Goal: Communication & Community: Answer question/provide support

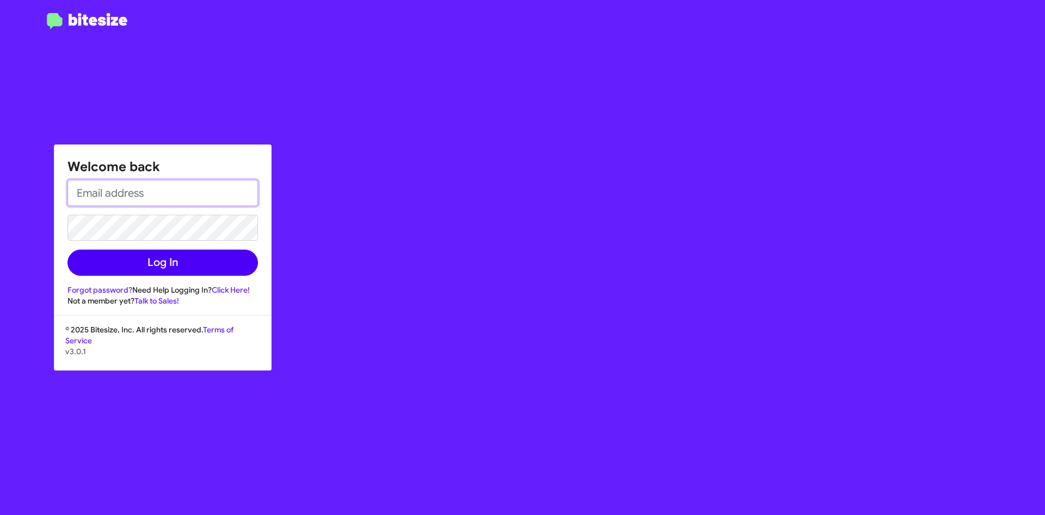
type input "[EMAIL_ADDRESS][DOMAIN_NAME]"
click at [158, 261] on button "Log In" at bounding box center [163, 262] width 191 height 26
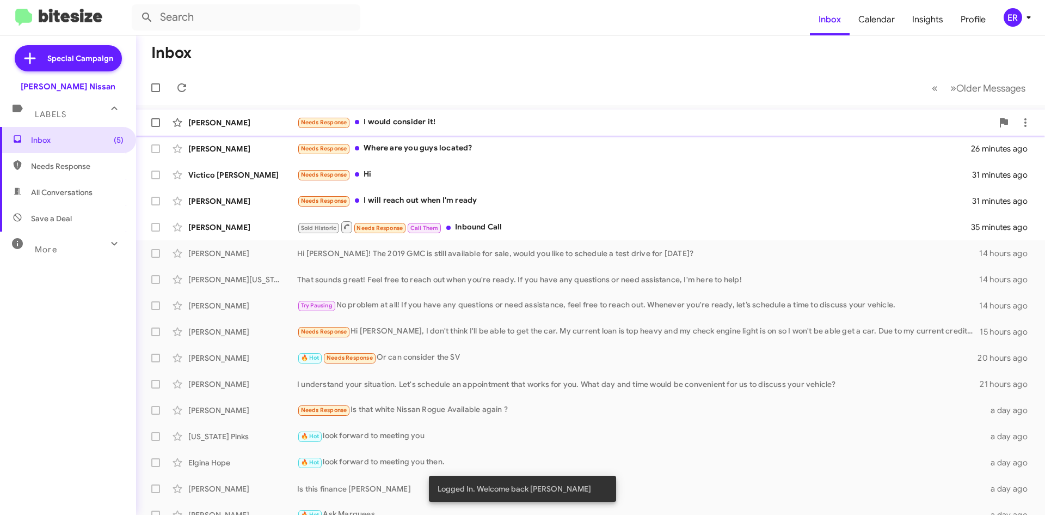
click at [449, 122] on div "Needs Response I would consider it!" at bounding box center [645, 122] width 696 height 13
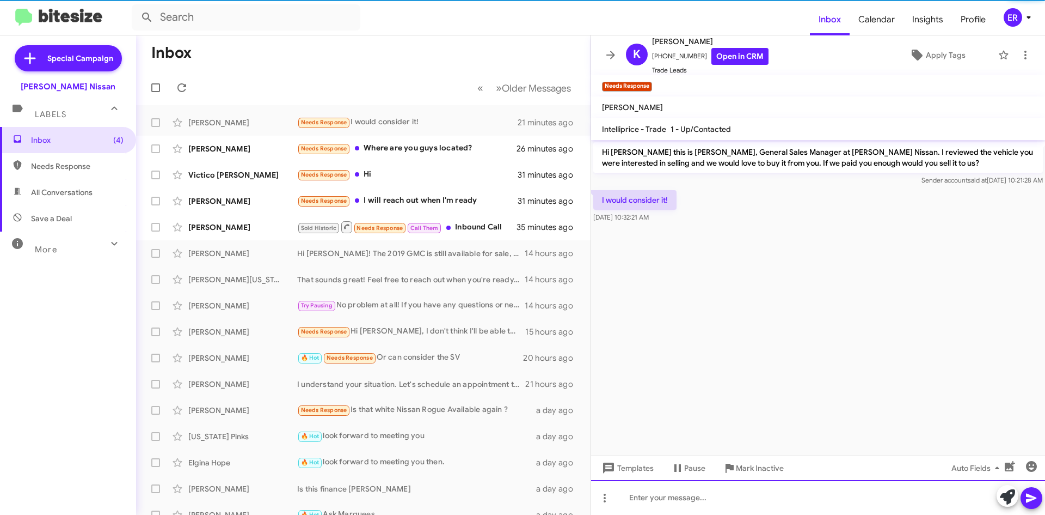
click at [690, 500] on div at bounding box center [818, 497] width 454 height 35
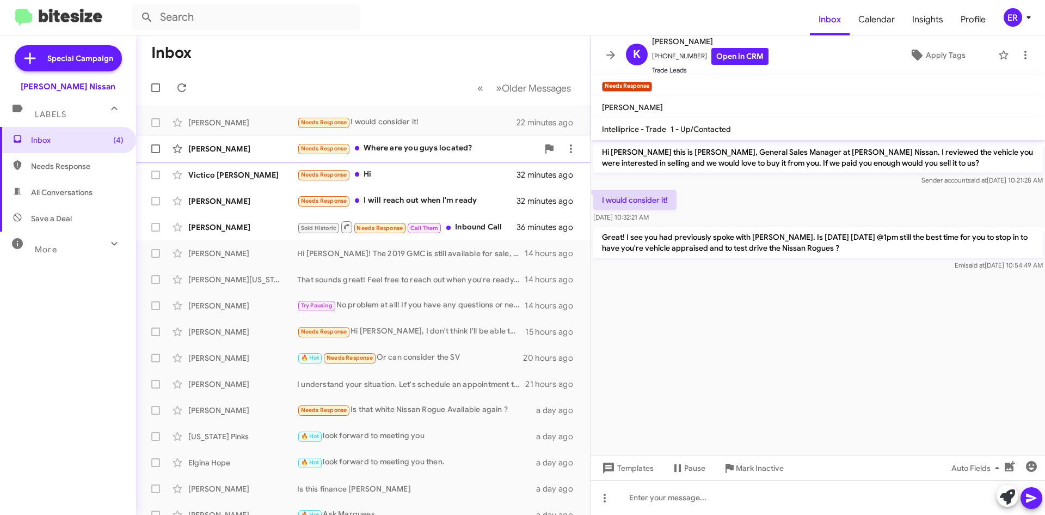
click at [458, 151] on div "Needs Response Where are you guys located?" at bounding box center [417, 148] width 241 height 13
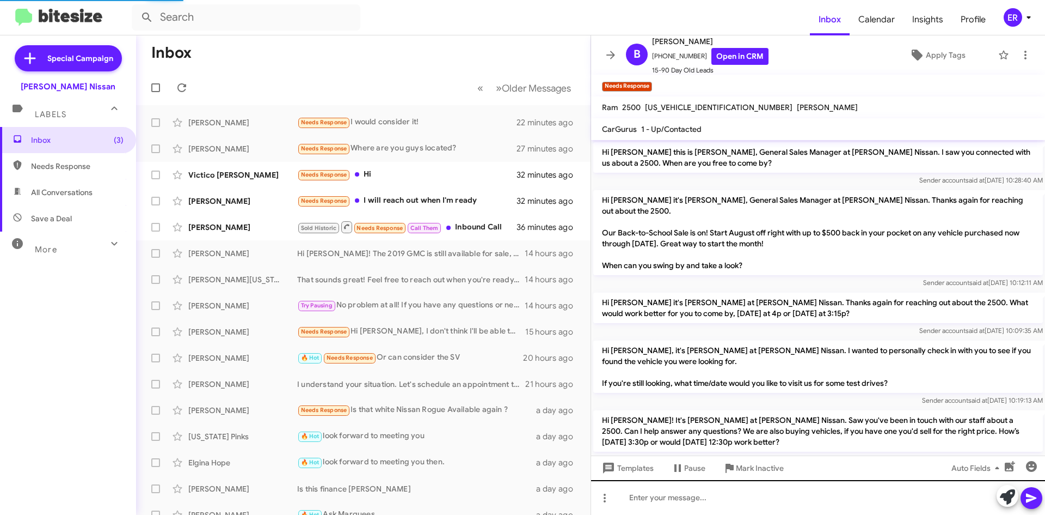
scroll to position [54, 0]
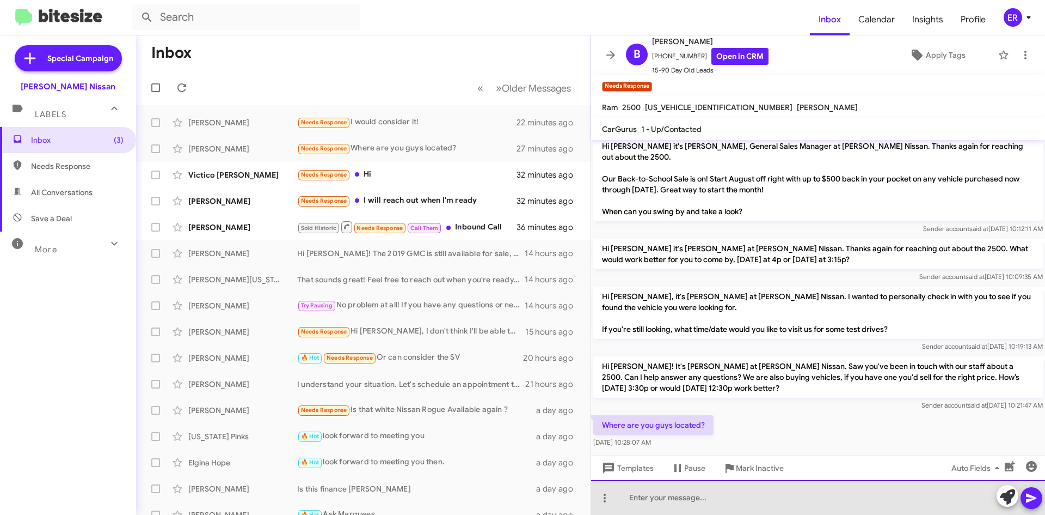
click at [727, 500] on div at bounding box center [818, 497] width 454 height 35
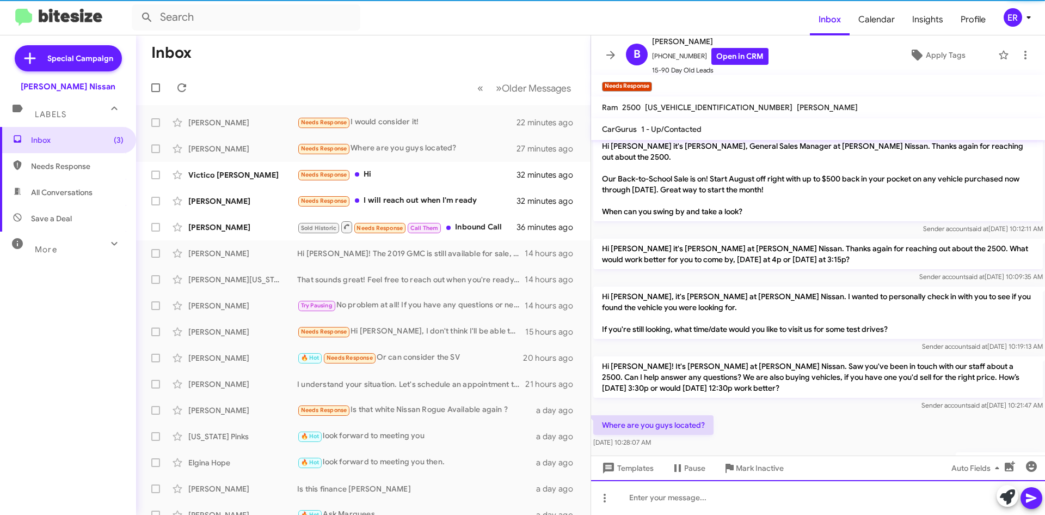
scroll to position [94, 0]
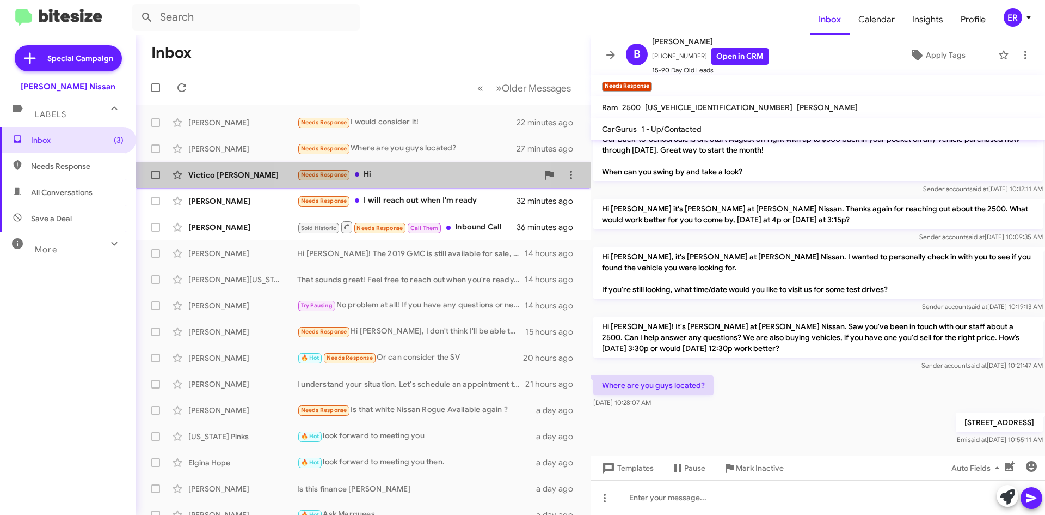
click at [423, 174] on div "Needs Response Hi" at bounding box center [417, 174] width 241 height 13
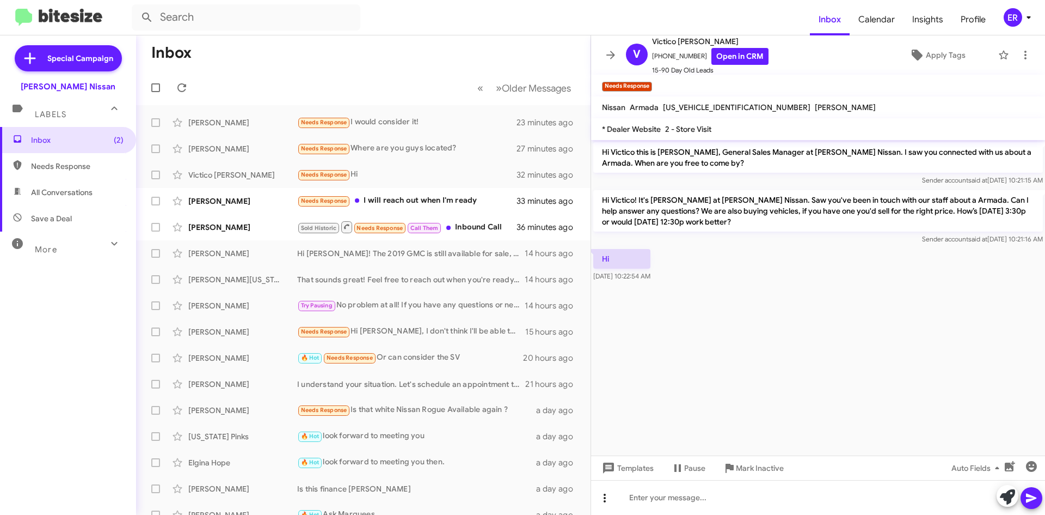
click at [600, 500] on icon at bounding box center [604, 497] width 13 height 13
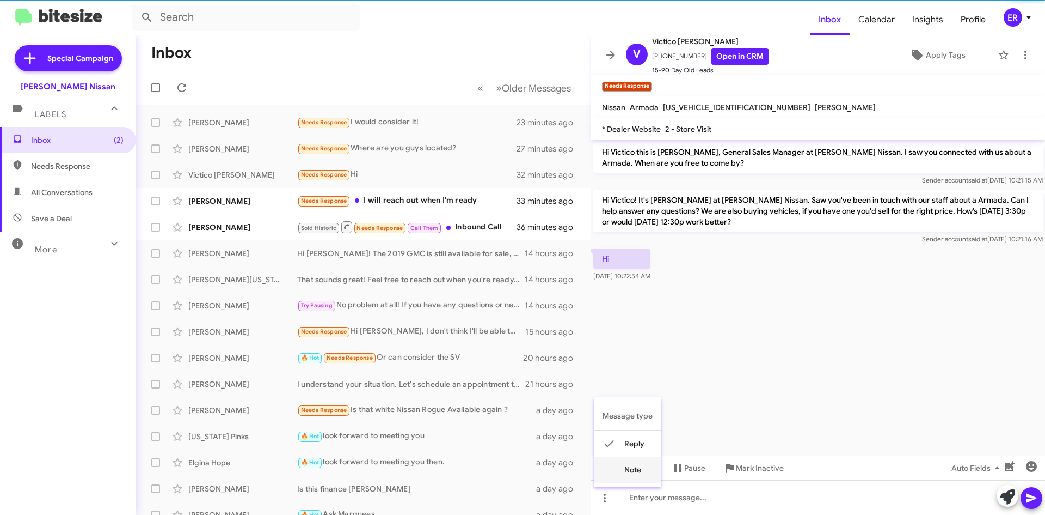
click at [625, 476] on button "note" at bounding box center [628, 469] width 68 height 26
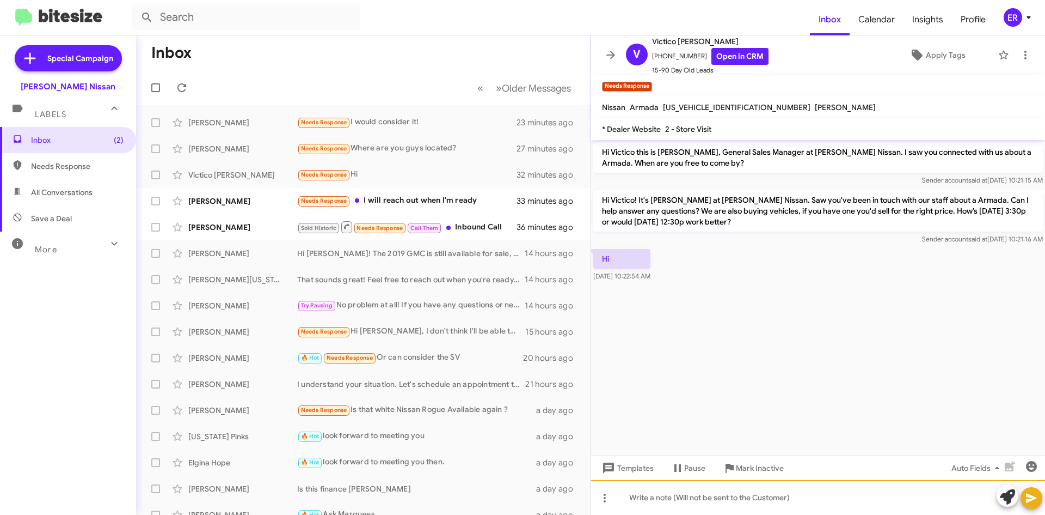
click at [638, 502] on div at bounding box center [818, 497] width 454 height 35
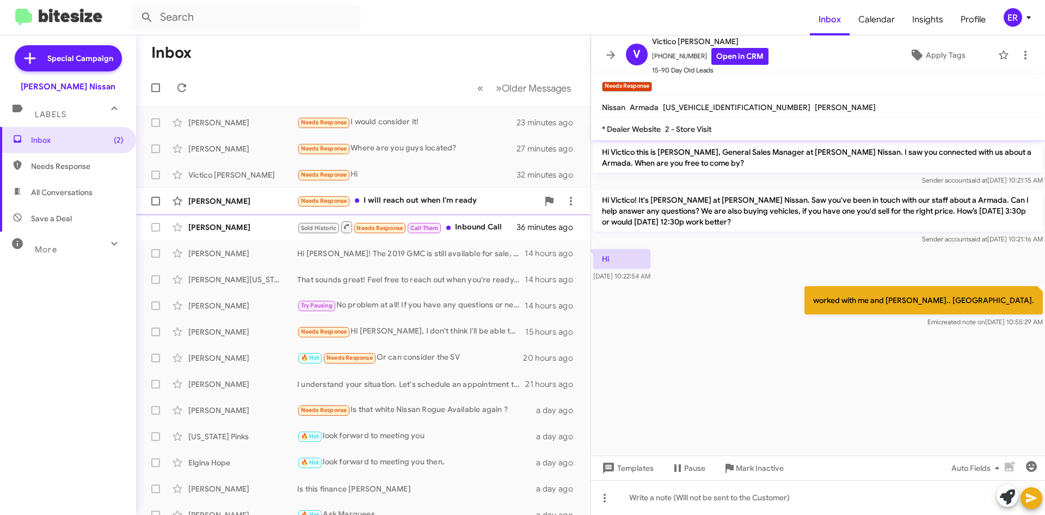
click at [233, 207] on div "[PERSON_NAME] Needs Response I will reach out when I'm ready 33 minutes ago" at bounding box center [363, 201] width 437 height 22
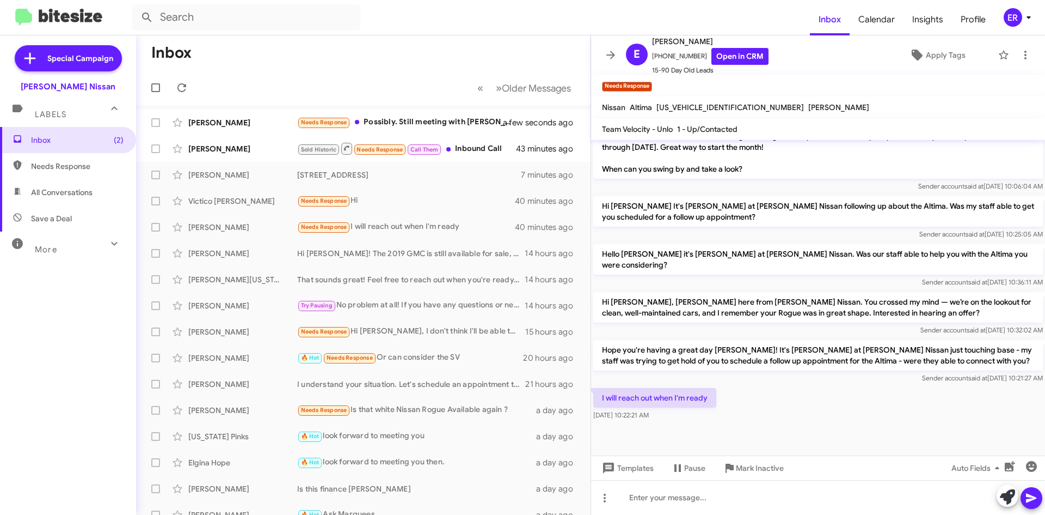
click at [391, 55] on mat-toolbar-row "Inbox" at bounding box center [363, 52] width 455 height 35
click at [258, 123] on div "[PERSON_NAME]" at bounding box center [242, 122] width 109 height 11
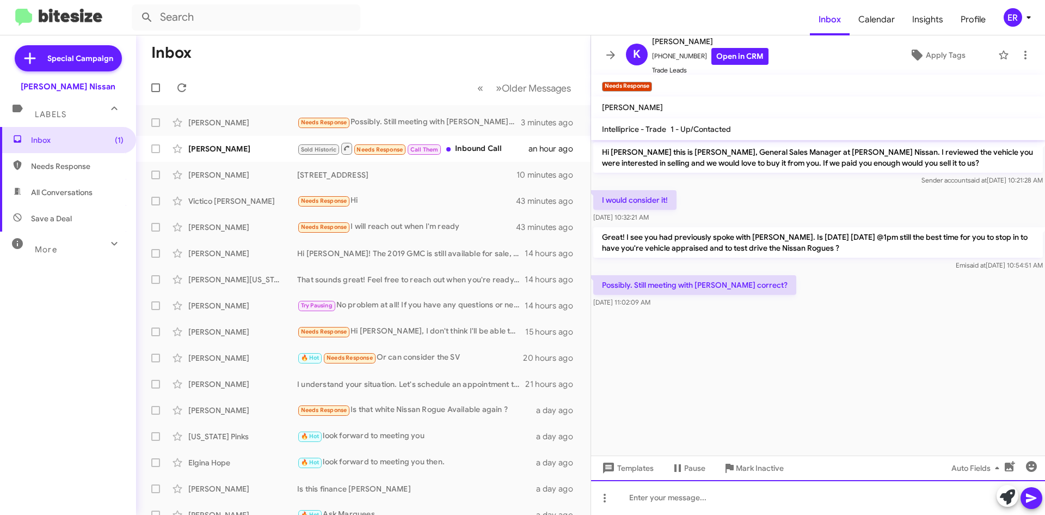
click at [764, 500] on div at bounding box center [818, 497] width 454 height 35
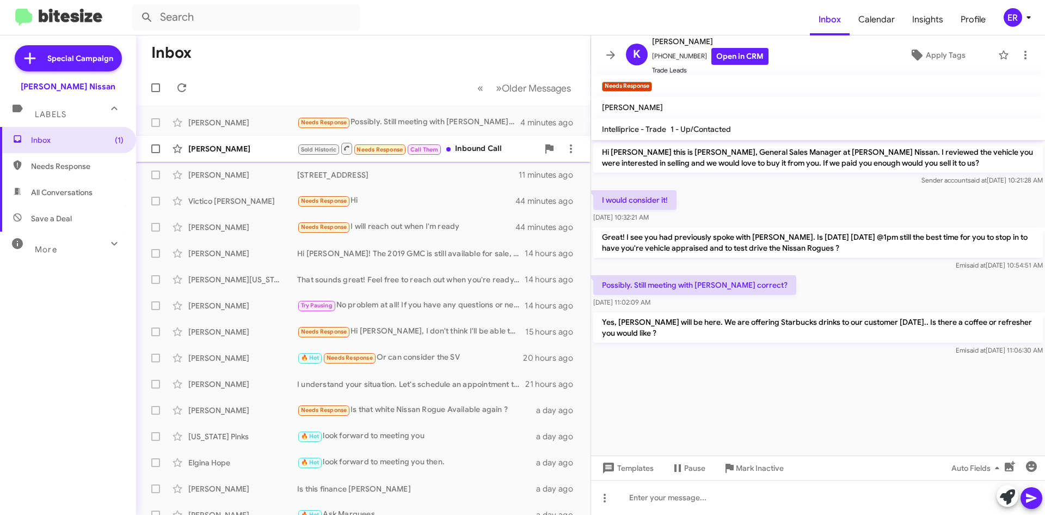
click at [255, 156] on div "[PERSON_NAME] Sold Historic Needs Response Call Them Inbound Call an hour ago" at bounding box center [363, 149] width 437 height 22
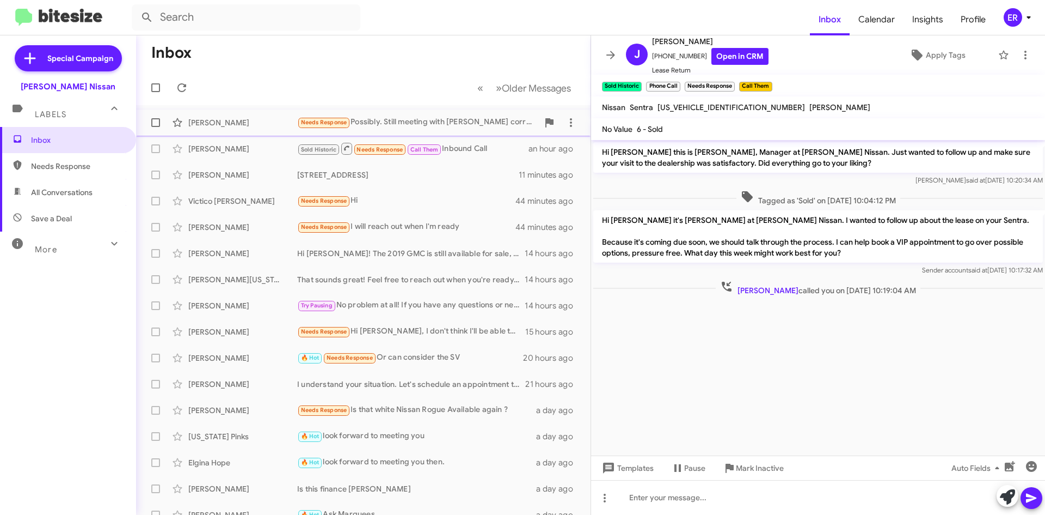
click at [222, 125] on div "[PERSON_NAME]" at bounding box center [242, 122] width 109 height 11
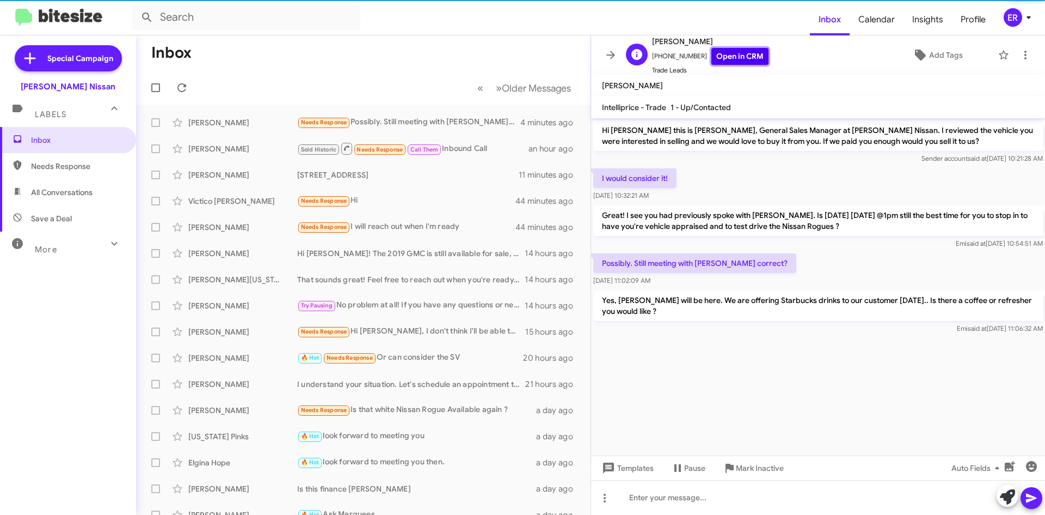
click at [746, 57] on link "Open in CRM" at bounding box center [740, 56] width 57 height 17
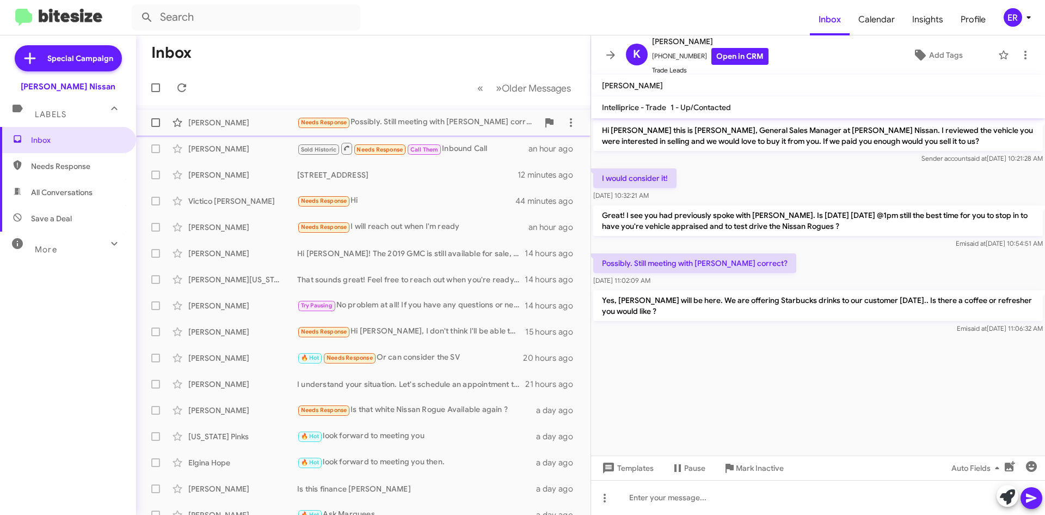
click at [218, 129] on div "[PERSON_NAME] Needs Response Possibly. Still meeting with [PERSON_NAME] correct…" at bounding box center [363, 123] width 437 height 22
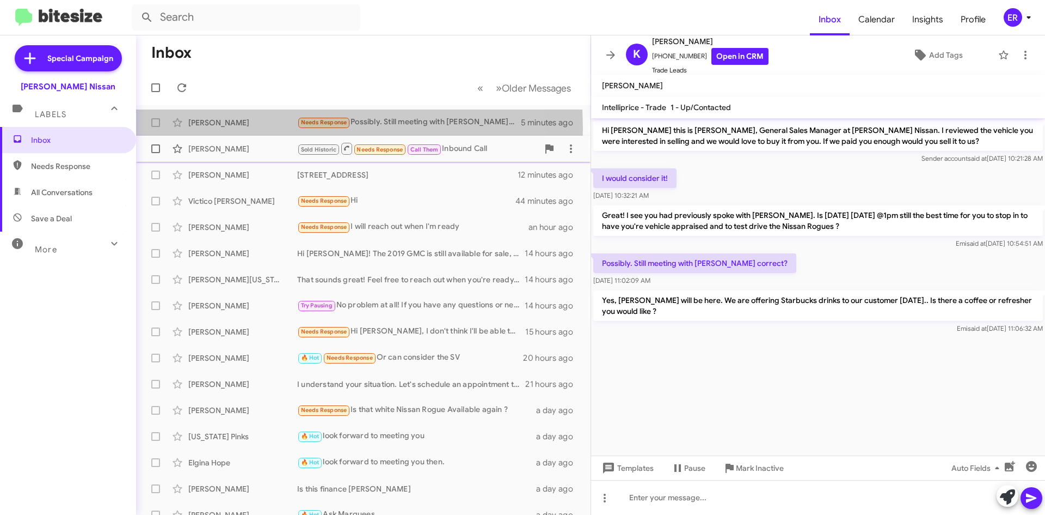
click at [214, 149] on div "[PERSON_NAME]" at bounding box center [242, 148] width 109 height 11
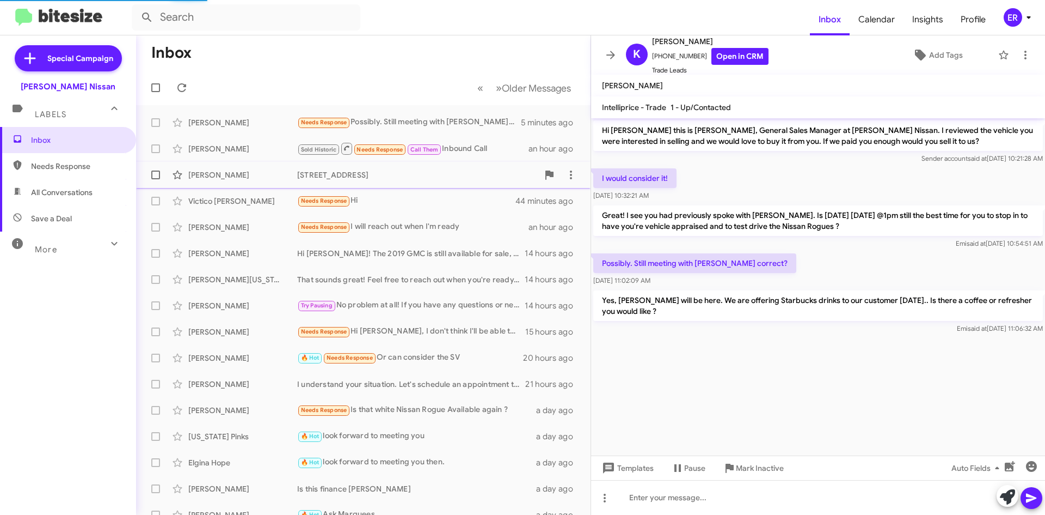
click at [215, 169] on div "[PERSON_NAME]" at bounding box center [242, 174] width 109 height 11
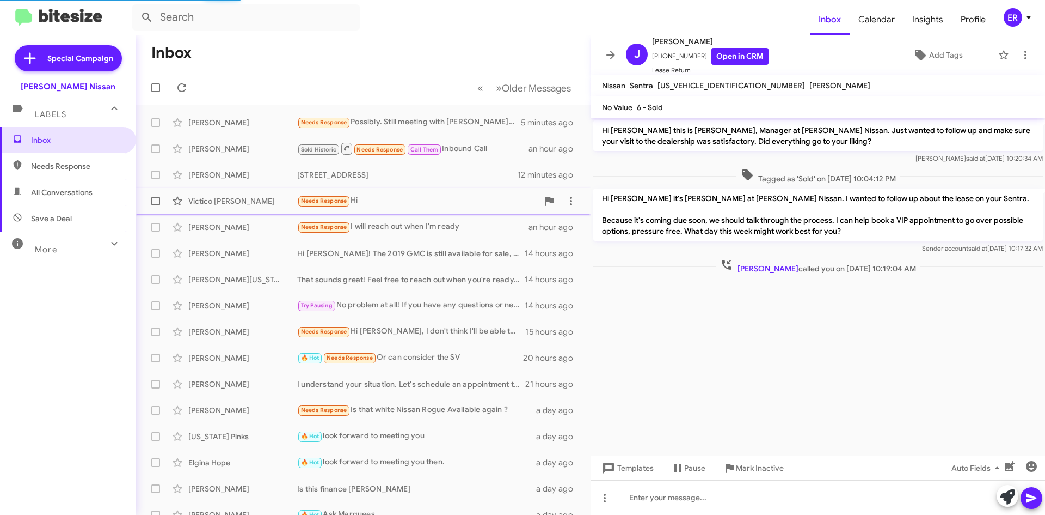
scroll to position [72, 0]
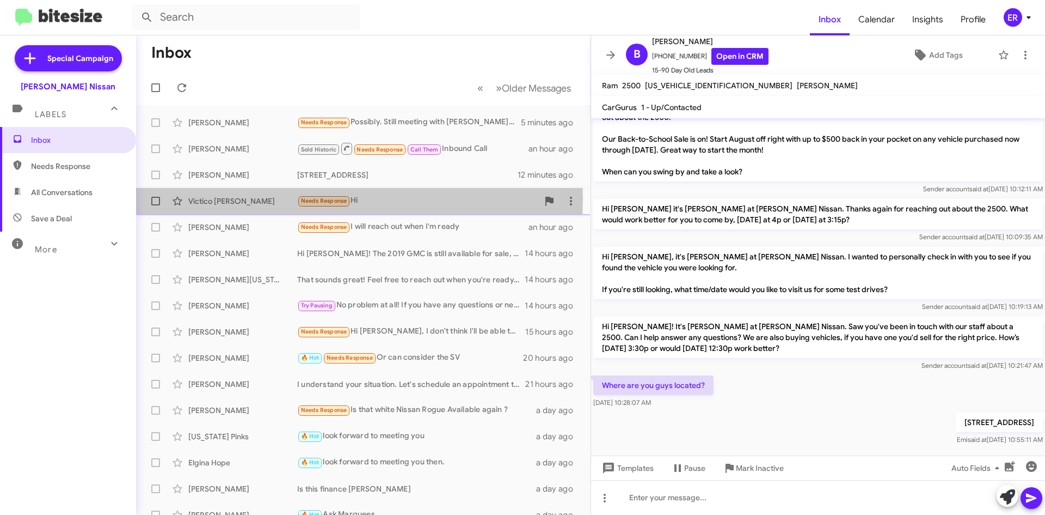
click at [227, 198] on div "Victico [PERSON_NAME]" at bounding box center [242, 200] width 109 height 11
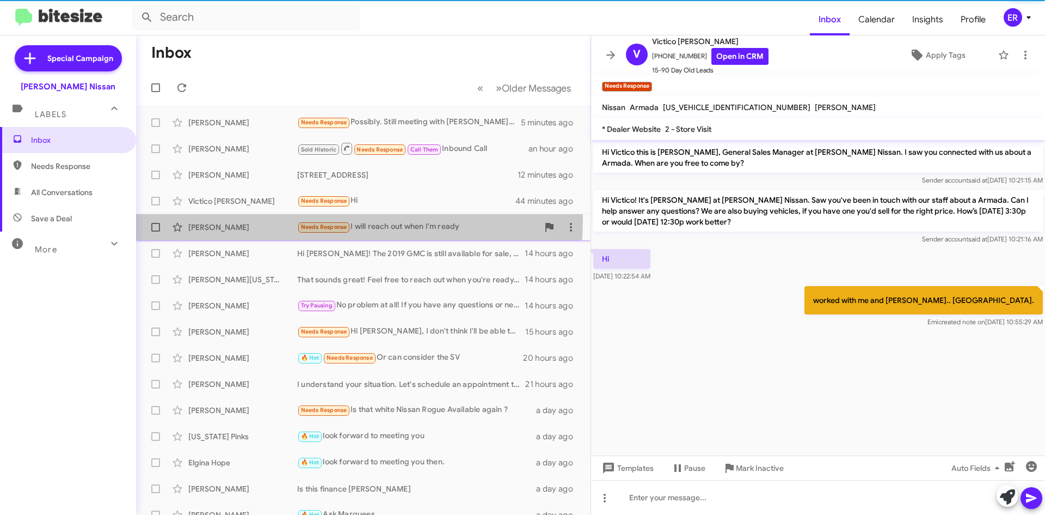
click at [223, 218] on div "[PERSON_NAME] Needs Response I will reach out when I'm ready an hour ago" at bounding box center [363, 227] width 437 height 22
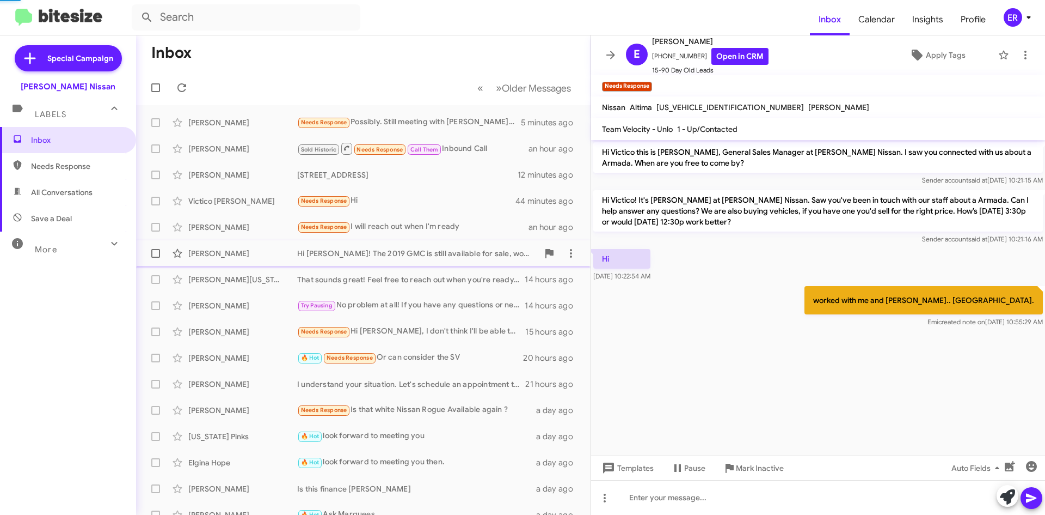
scroll to position [571, 0]
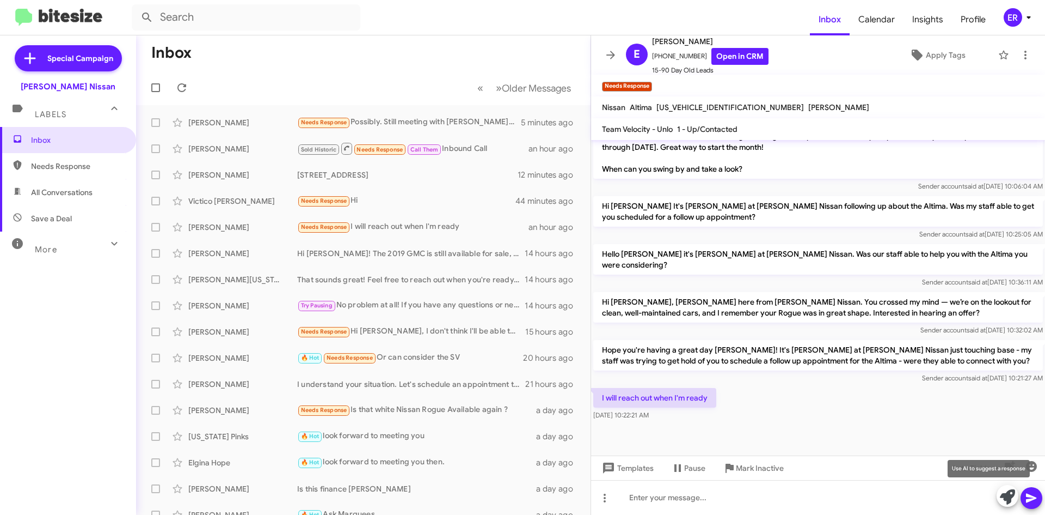
click at [1008, 498] on icon at bounding box center [1007, 496] width 15 height 15
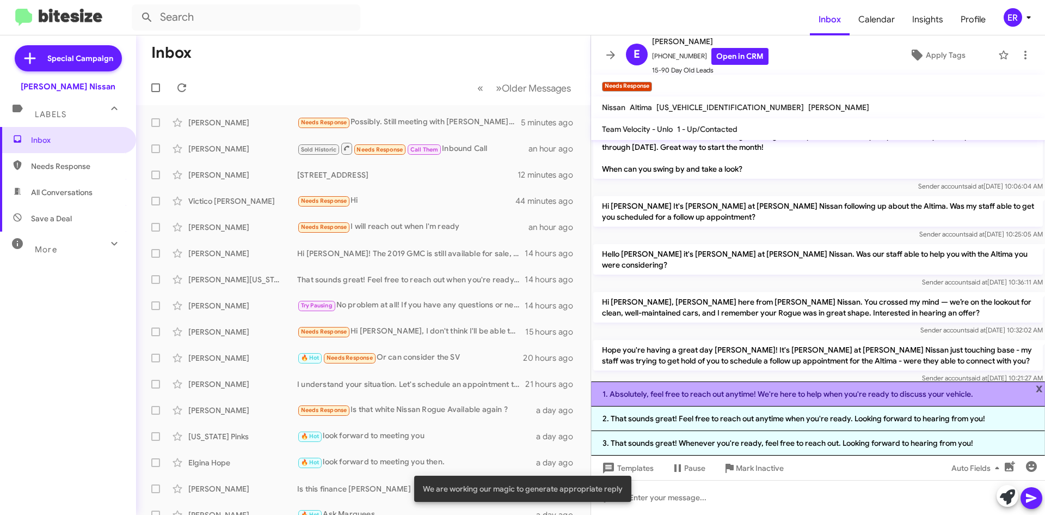
click at [749, 394] on li "1. Absolutely, feel free to reach out anytime! We're here to help when you're r…" at bounding box center [818, 393] width 454 height 25
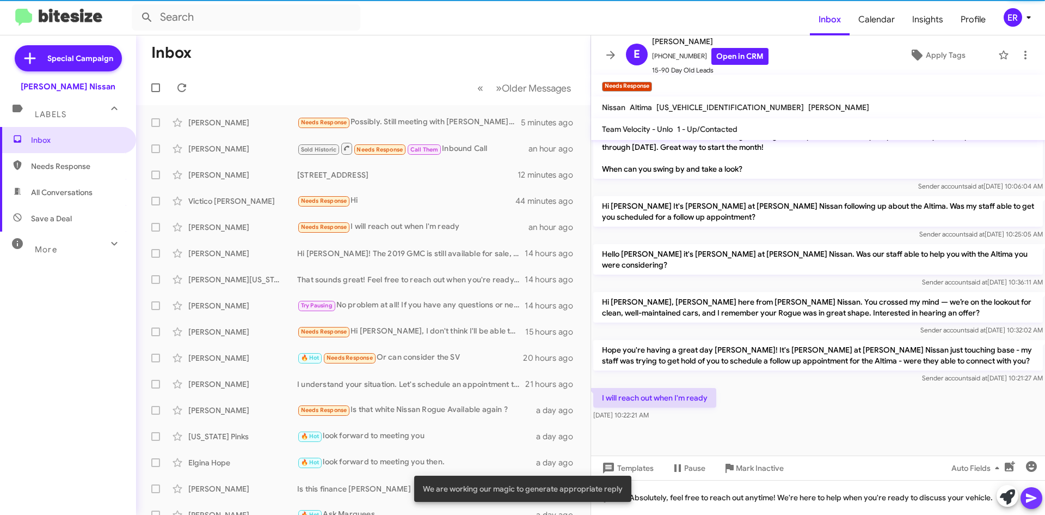
click at [1031, 497] on icon at bounding box center [1031, 497] width 10 height 9
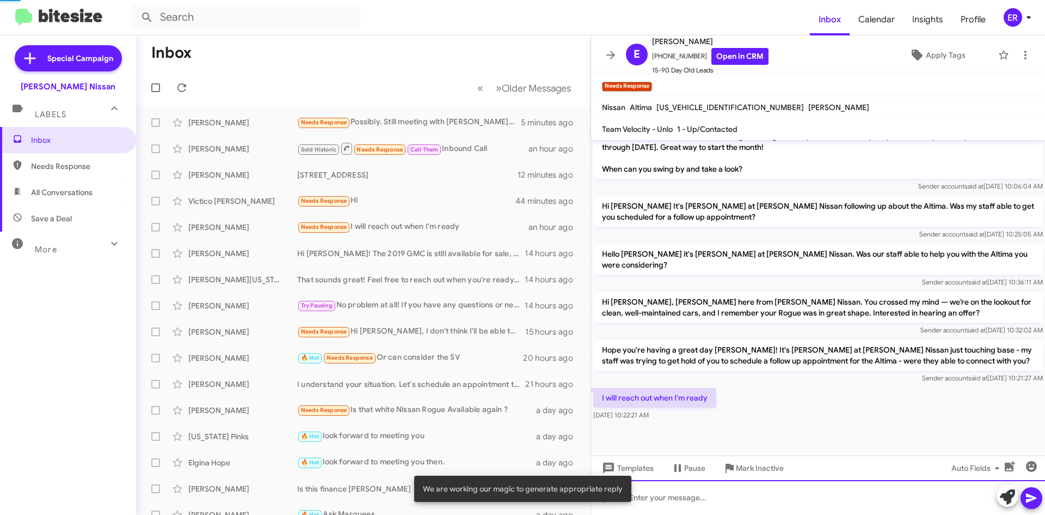
scroll to position [0, 0]
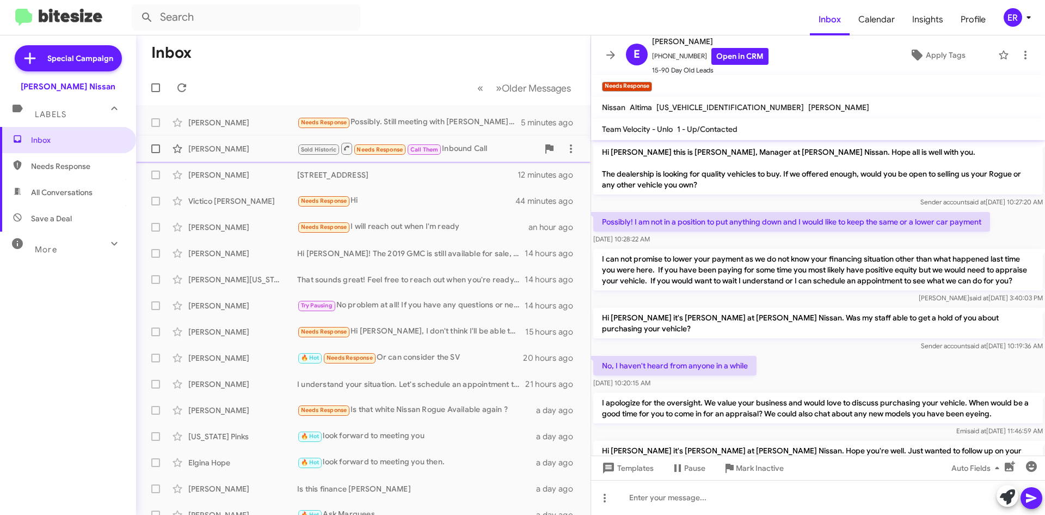
click at [255, 158] on div "[PERSON_NAME] Sold Historic Needs Response Call Them Inbound Call an hour ago" at bounding box center [363, 149] width 437 height 22
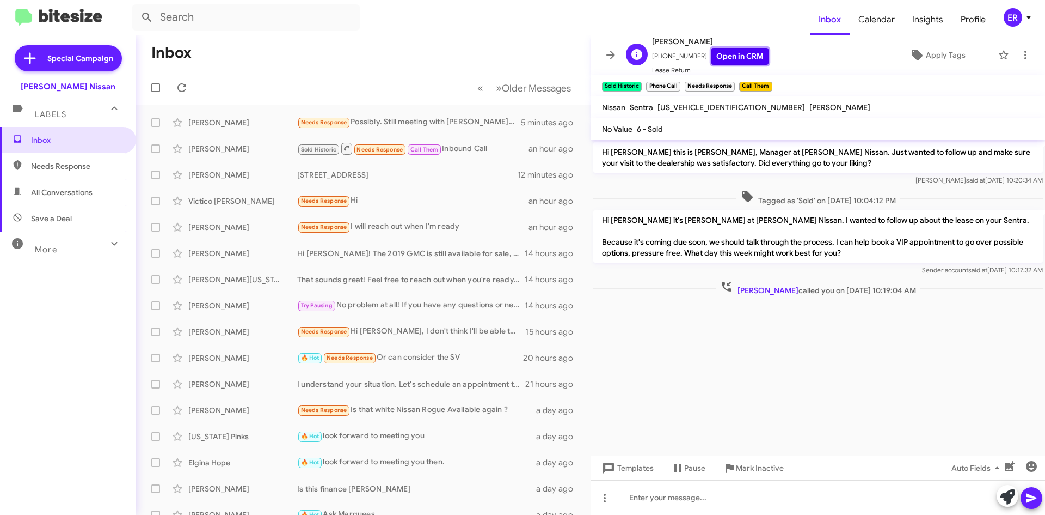
click at [723, 56] on link "Open in CRM" at bounding box center [740, 56] width 57 height 17
